Goal: Task Accomplishment & Management: Use online tool/utility

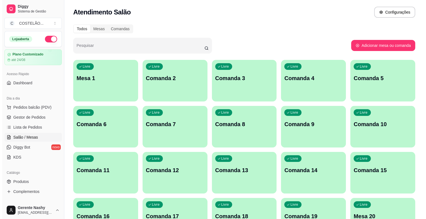
scroll to position [48, 0]
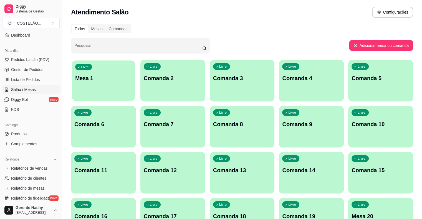
click at [95, 87] on div "Livre Mesa 1" at bounding box center [103, 77] width 63 height 34
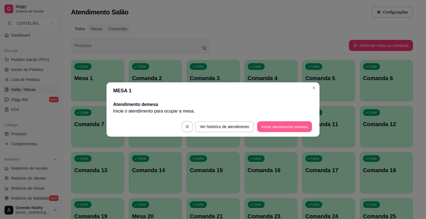
click at [276, 128] on button "Iniciar atendimento de mesa" at bounding box center [284, 126] width 55 height 11
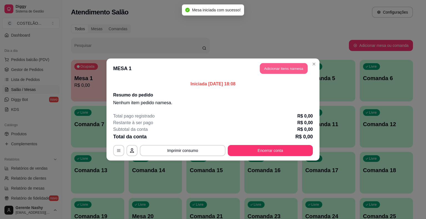
click at [286, 63] on button "Adicionar itens na mesa" at bounding box center [284, 68] width 48 height 11
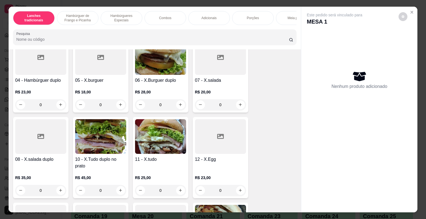
scroll to position [130, 0]
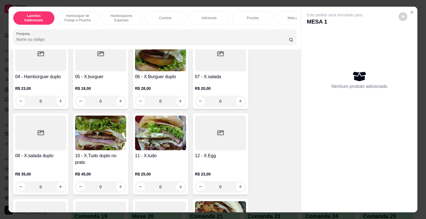
click at [180, 191] on button "increase-product-quantity" at bounding box center [180, 186] width 9 height 9
type input "1"
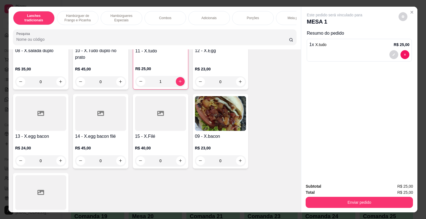
scroll to position [241, 0]
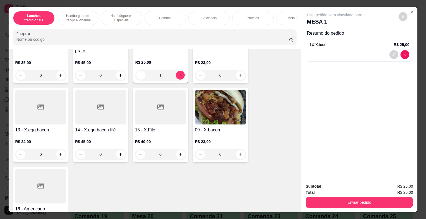
click at [240, 156] on button "increase-product-quantity" at bounding box center [240, 154] width 9 height 9
type input "1"
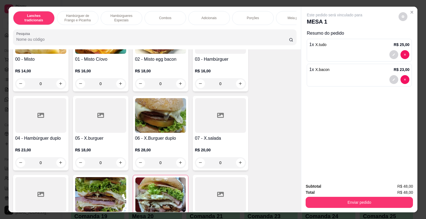
scroll to position [0, 0]
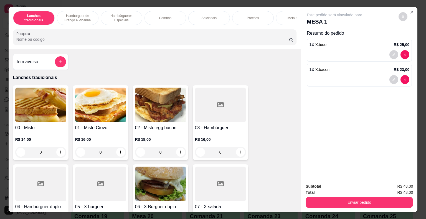
click at [206, 20] on div "Adicionais" at bounding box center [209, 18] width 42 height 14
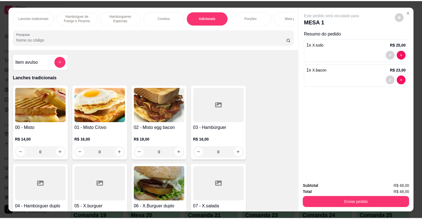
scroll to position [13, 0]
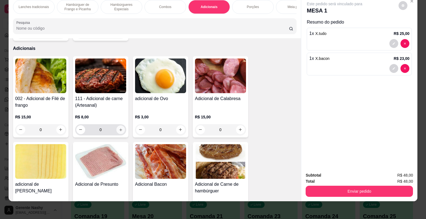
click at [119, 128] on icon "increase-product-quantity" at bounding box center [120, 129] width 3 height 3
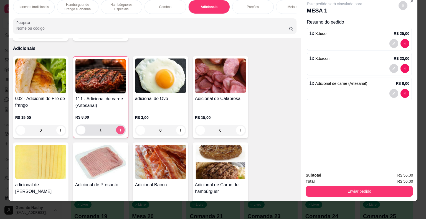
click at [118, 128] on icon "increase-product-quantity" at bounding box center [120, 130] width 4 height 4
type input "2"
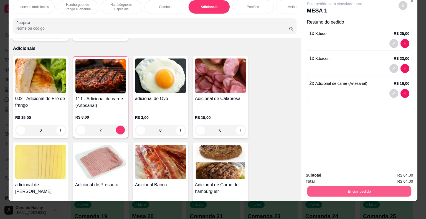
click at [335, 186] on button "Enviar pedido" at bounding box center [359, 191] width 104 height 11
click at [336, 170] on button "Não registrar e enviar pedido" at bounding box center [341, 173] width 56 height 10
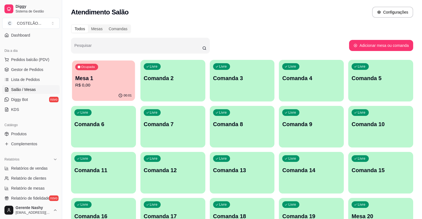
click at [110, 66] on div "Ocupada Mesa 1 R$ 0,00" at bounding box center [103, 75] width 63 height 30
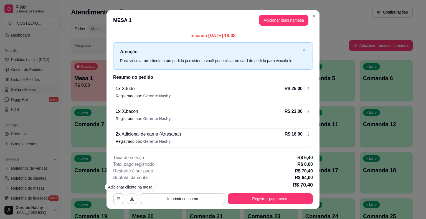
click at [128, 197] on button "button" at bounding box center [132, 198] width 11 height 11
click at [118, 197] on icon "button" at bounding box center [118, 199] width 4 height 4
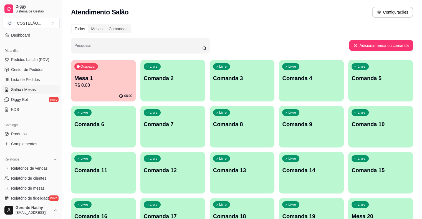
click at [111, 81] on p "Mesa 1" at bounding box center [103, 78] width 58 height 8
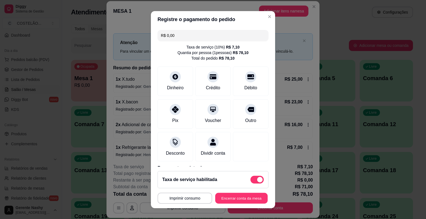
click at [222, 203] on button "Encerrar conta da mesa" at bounding box center [241, 198] width 52 height 11
click at [223, 202] on button "Encerrar conta da mesa" at bounding box center [241, 198] width 52 height 11
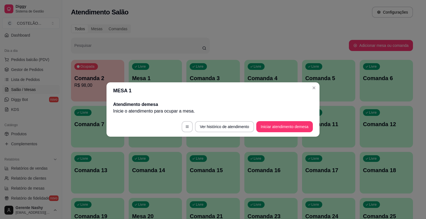
click at [314, 90] on div "Livre Comanda 5" at bounding box center [328, 77] width 53 height 35
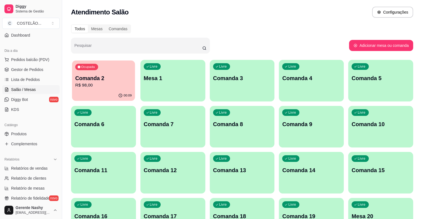
click at [114, 88] on p "R$ 98,00" at bounding box center [103, 85] width 57 height 6
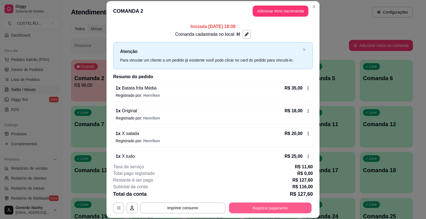
click at [263, 210] on button "Registrar pagamento" at bounding box center [270, 208] width 83 height 11
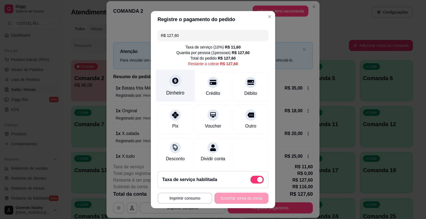
click at [168, 85] on div "Dinheiro" at bounding box center [175, 85] width 39 height 32
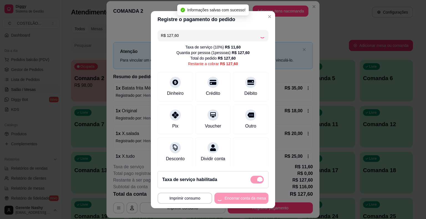
type input "R$ 0,00"
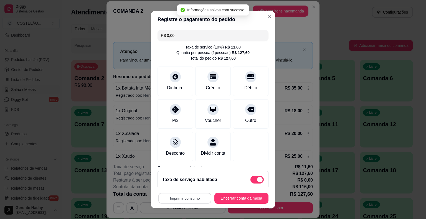
click at [179, 197] on button "Imprimir consumo" at bounding box center [184, 198] width 53 height 11
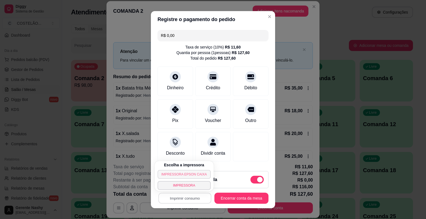
click at [172, 177] on button "IMPRESSORA EPSON CAIXA" at bounding box center [183, 174] width 53 height 9
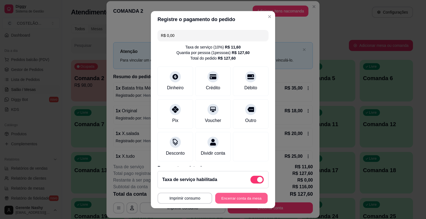
click at [240, 199] on button "Encerrar conta da mesa" at bounding box center [241, 198] width 52 height 11
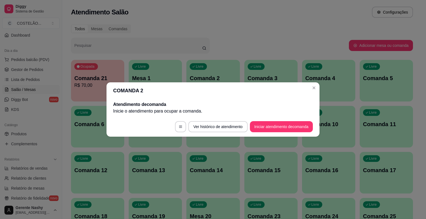
click at [317, 91] on header "COMANDA 2" at bounding box center [212, 90] width 213 height 17
click at [314, 89] on div "Livre Comanda 4" at bounding box center [328, 77] width 53 height 35
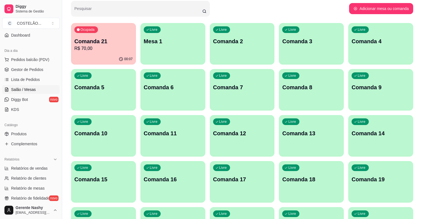
scroll to position [38, 0]
